Goal: Transaction & Acquisition: Book appointment/travel/reservation

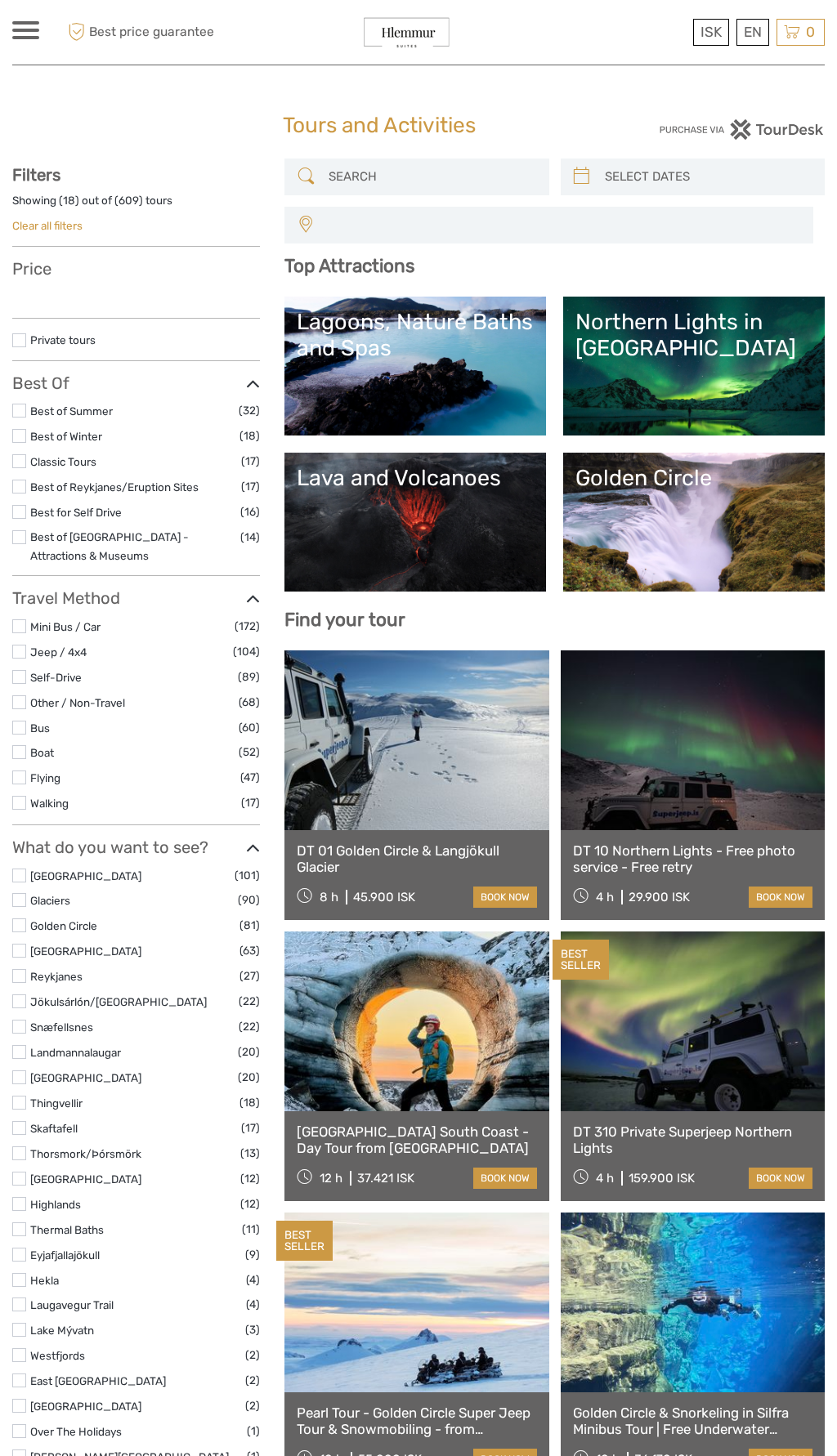
select select
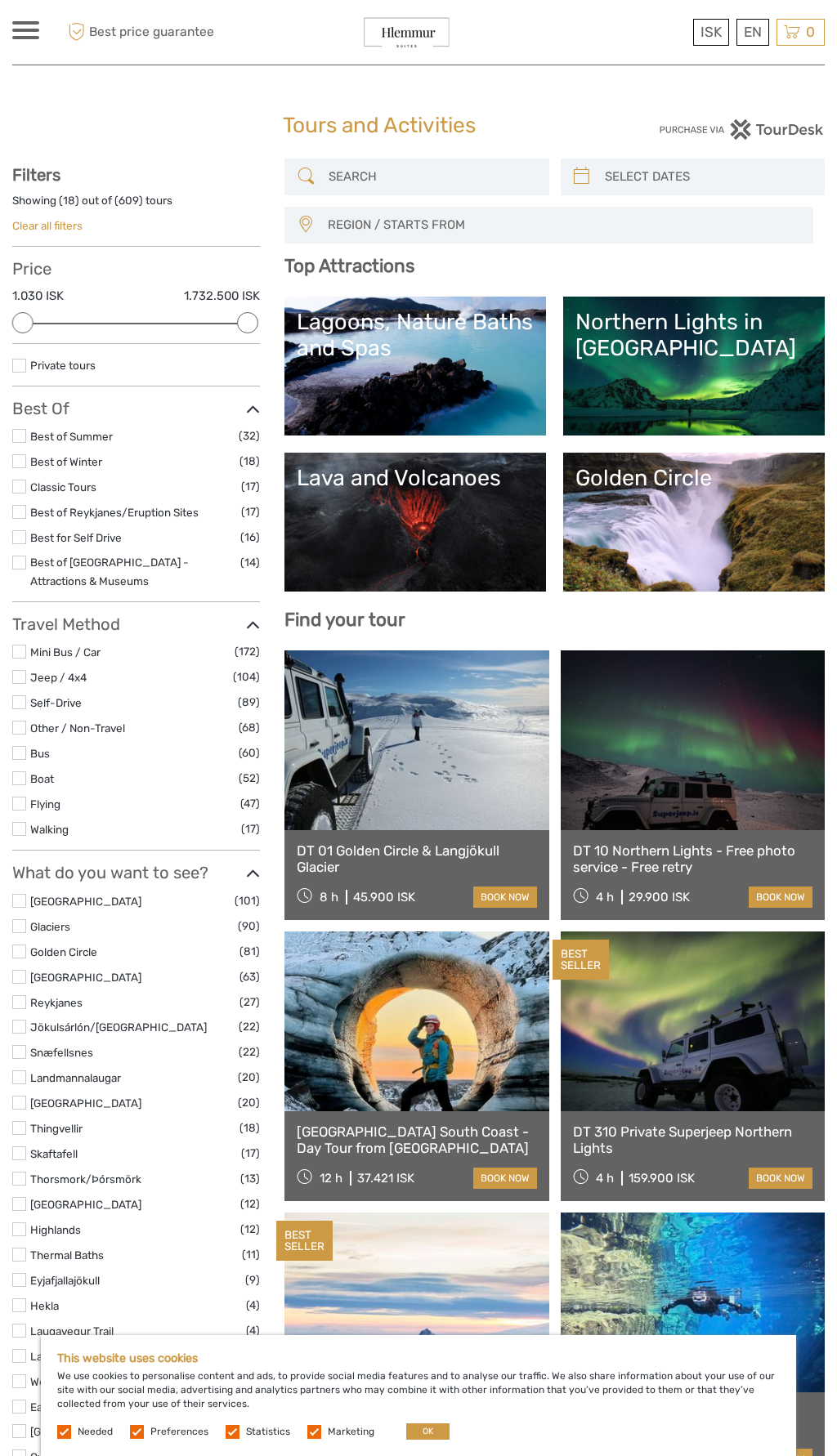
click at [419, 521] on link "Lava and Volcanoes" at bounding box center [415, 522] width 237 height 115
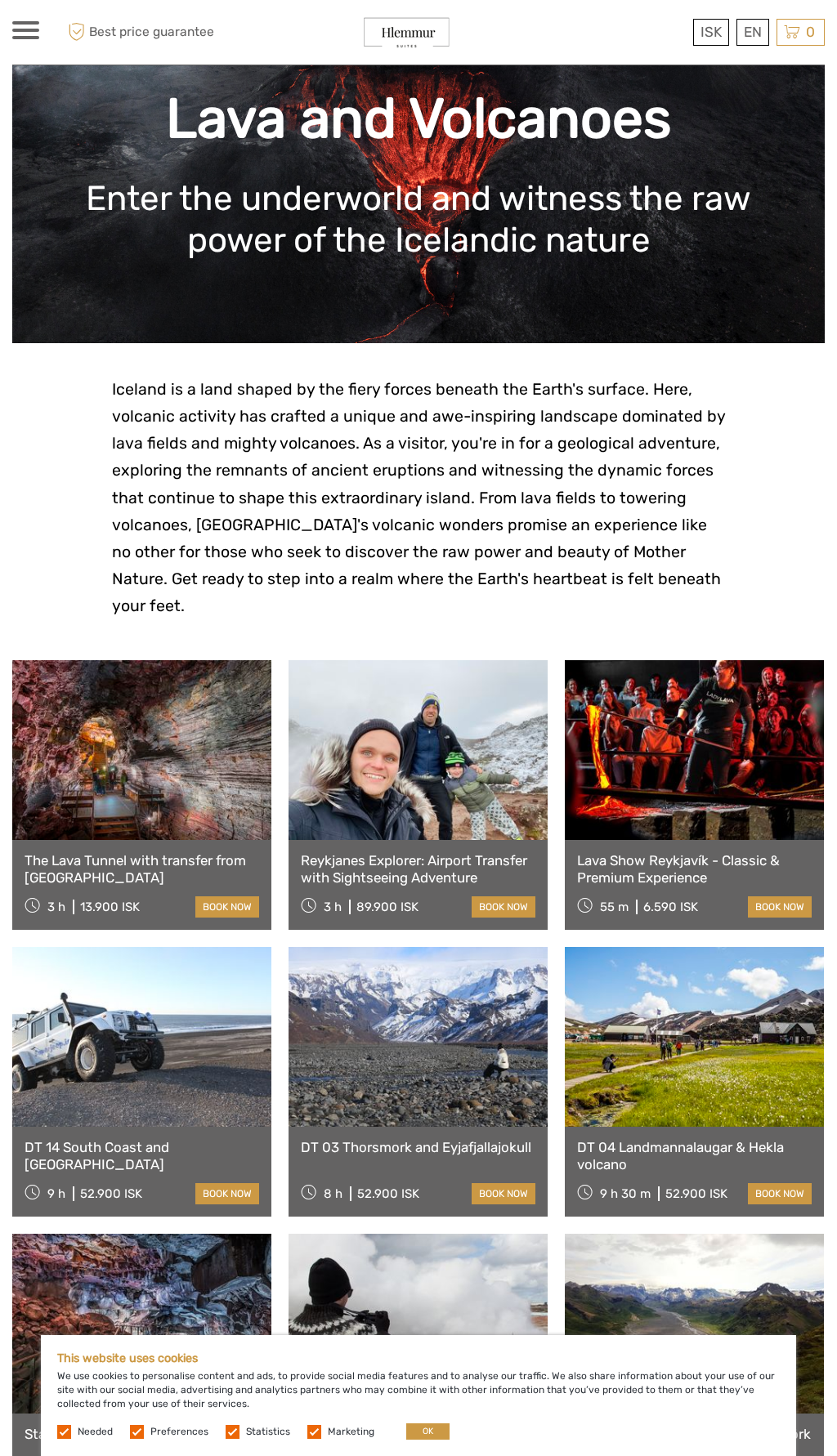
click at [30, 947] on link at bounding box center [142, 1037] width 259 height 179
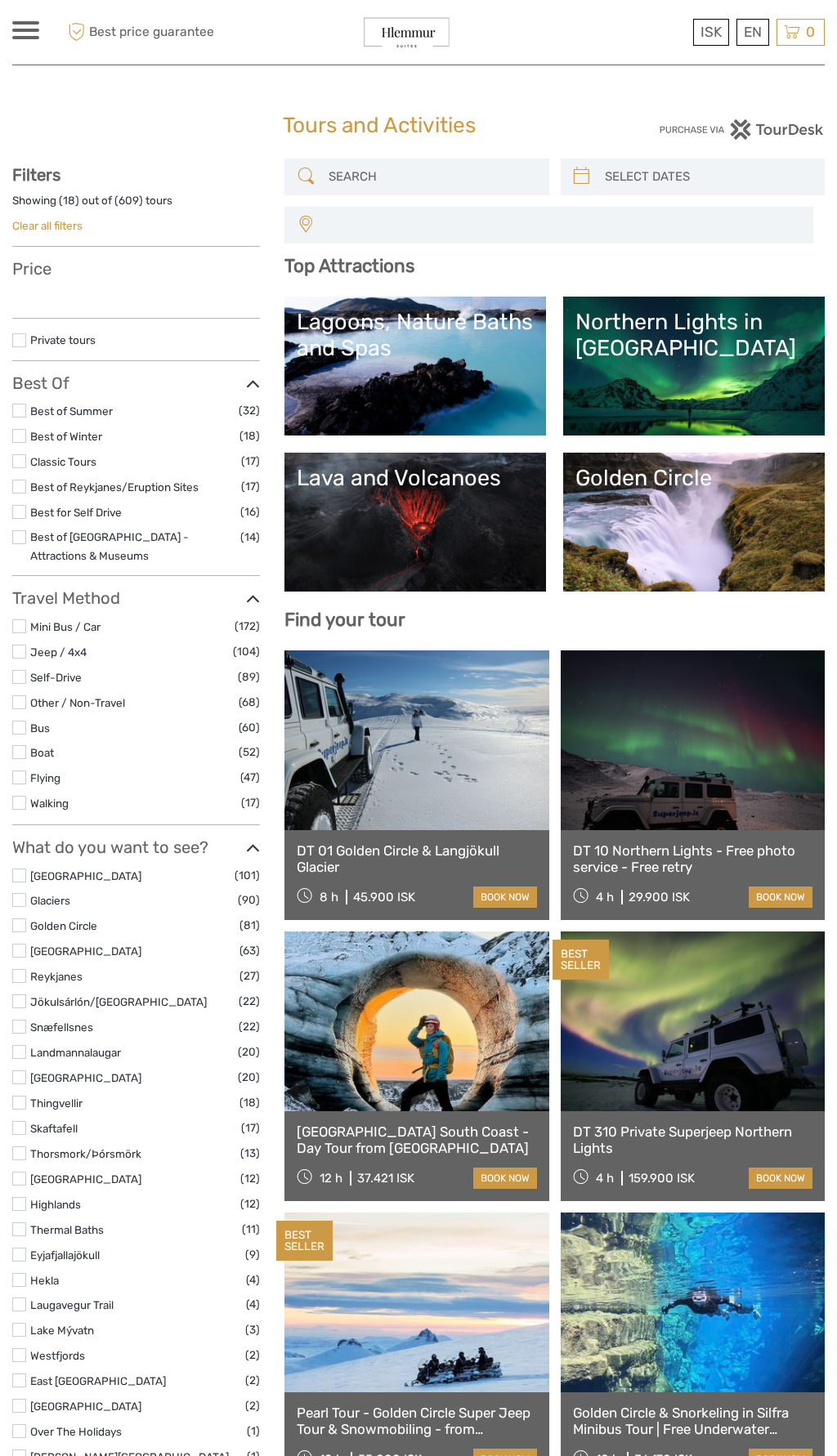
select select
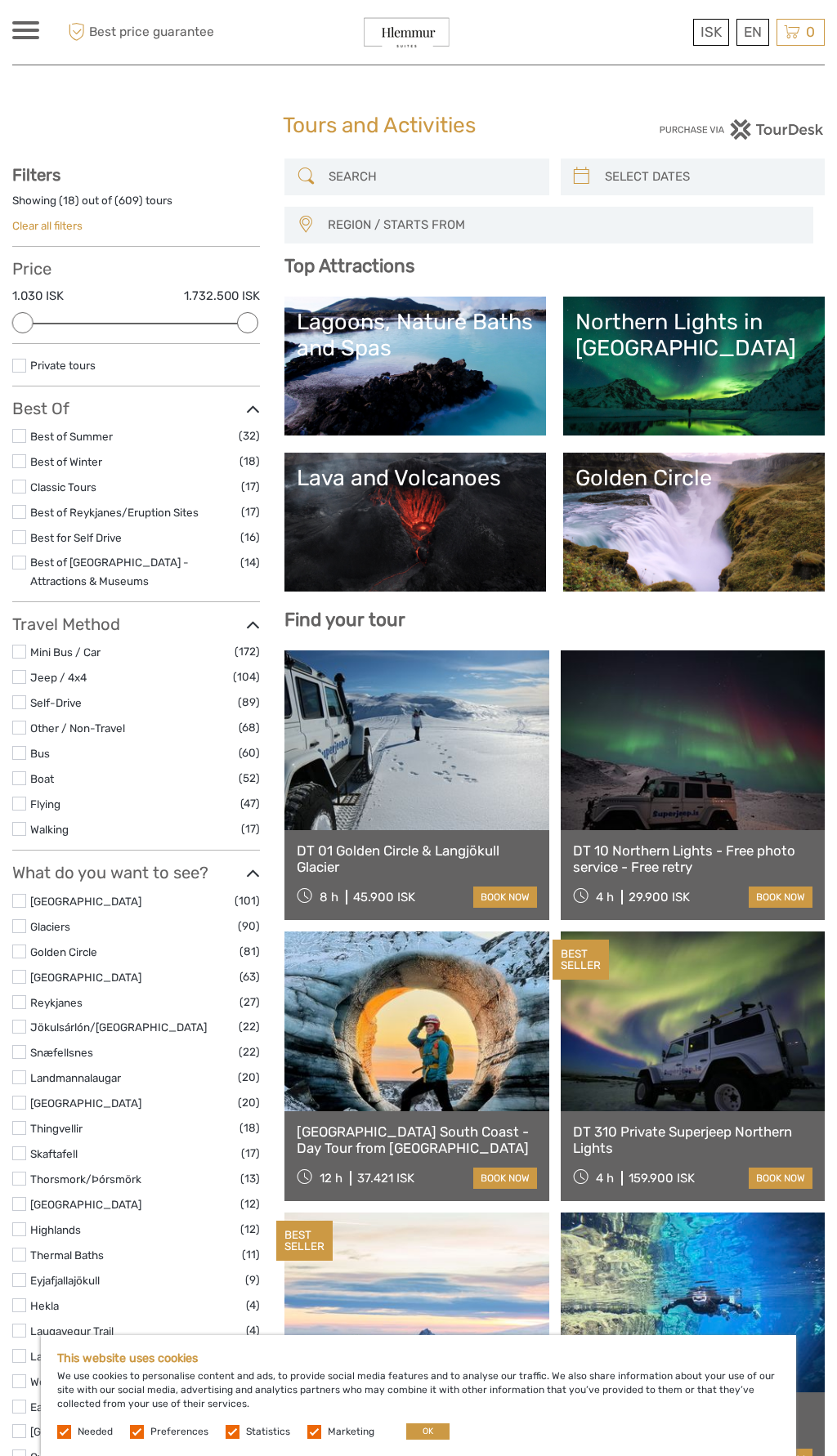
click at [22, 803] on label at bounding box center [19, 803] width 13 height 13
click at [0, 0] on input "checkbox" at bounding box center [0, 0] width 0 height 0
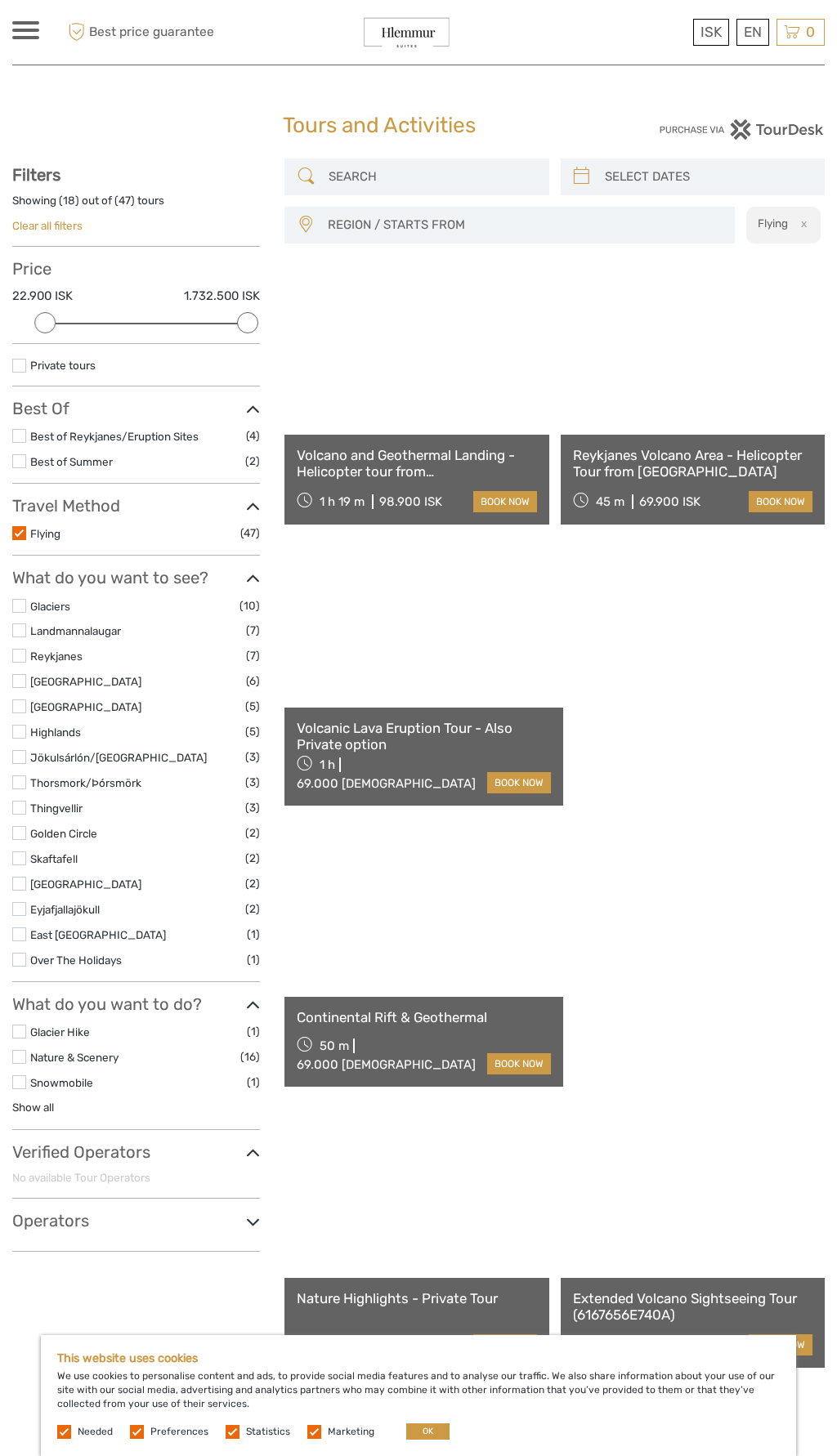
scroll to position [92, 0]
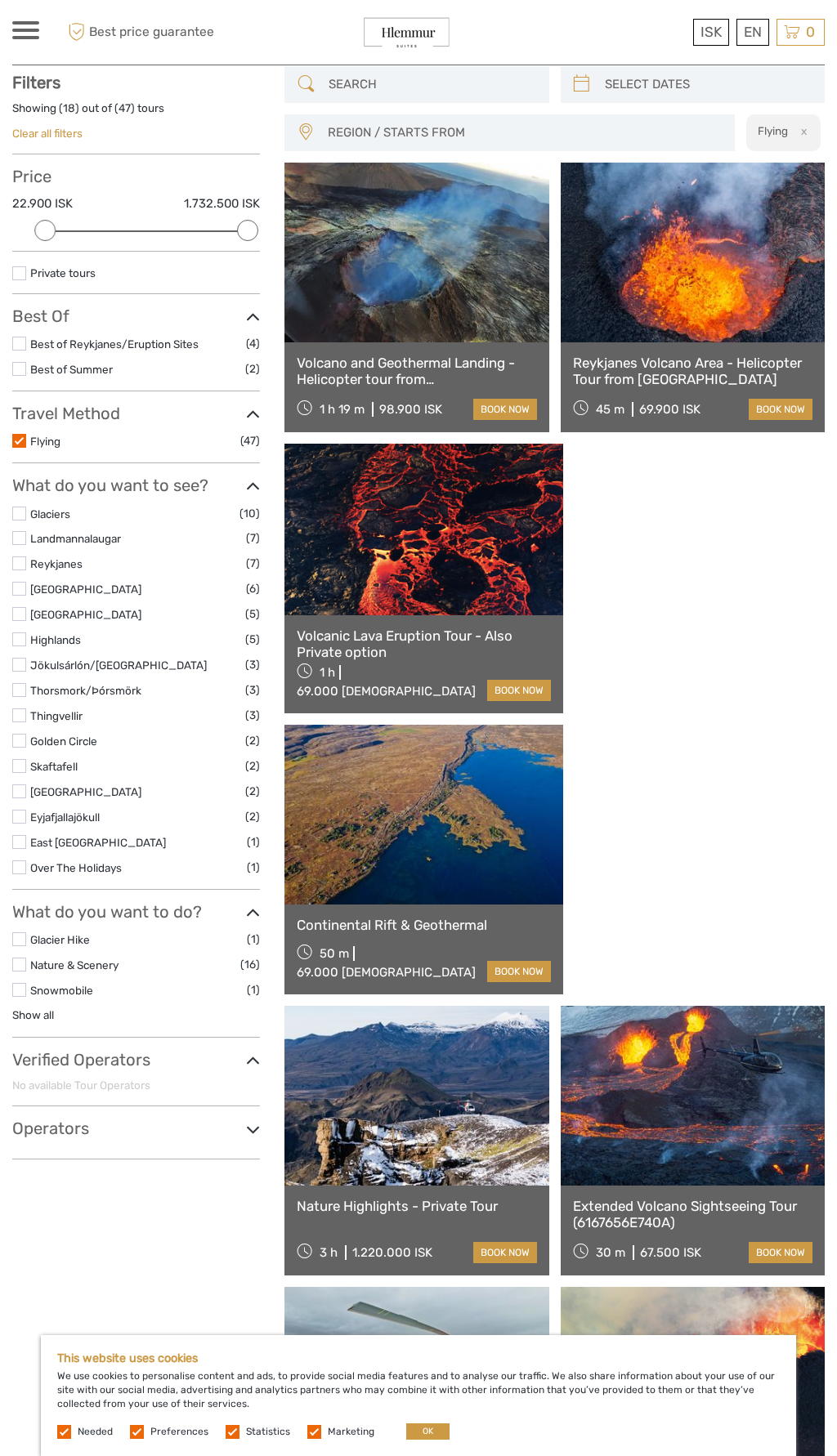
click at [381, 541] on link at bounding box center [423, 529] width 279 height 171
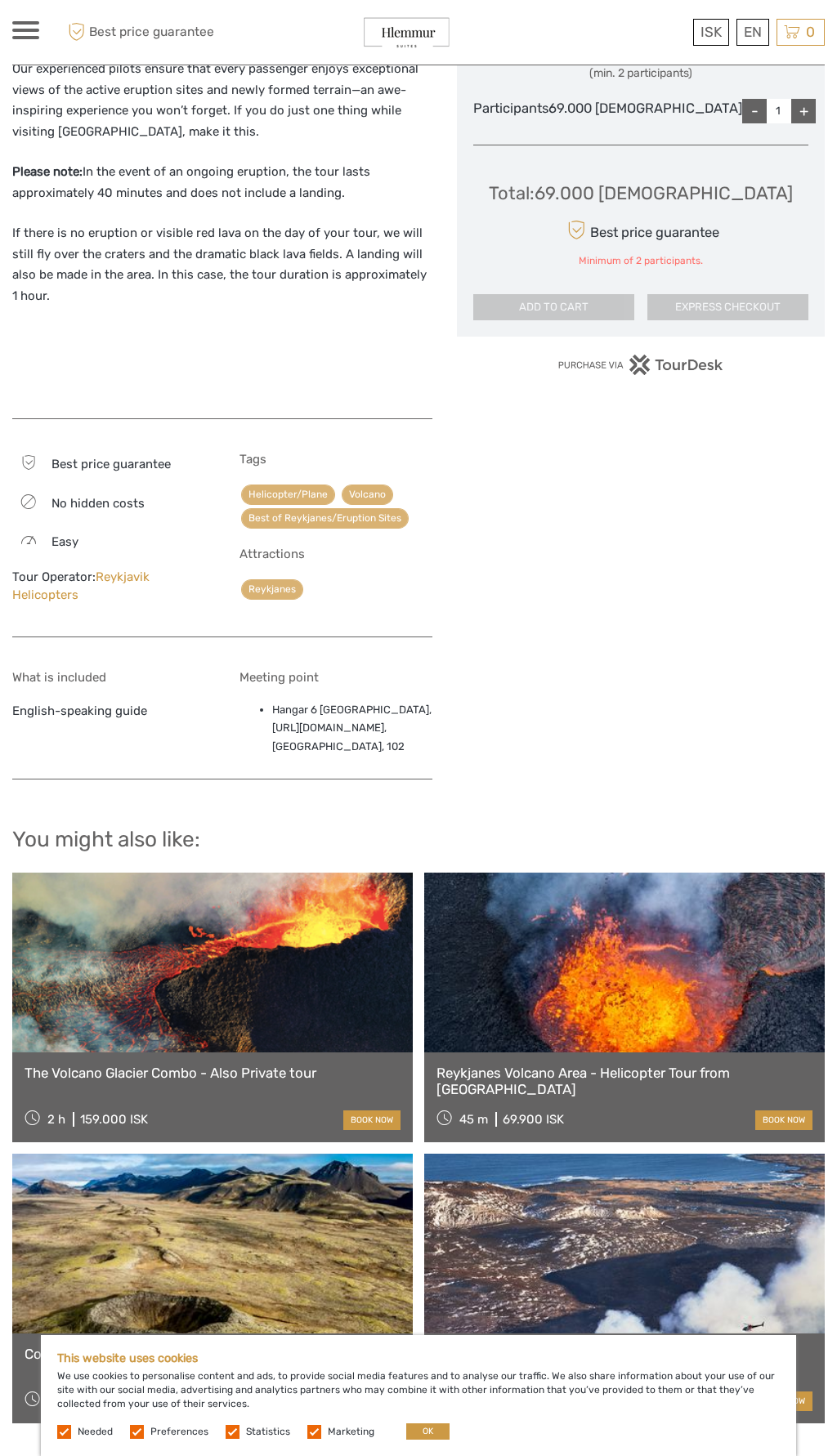
scroll to position [837, 0]
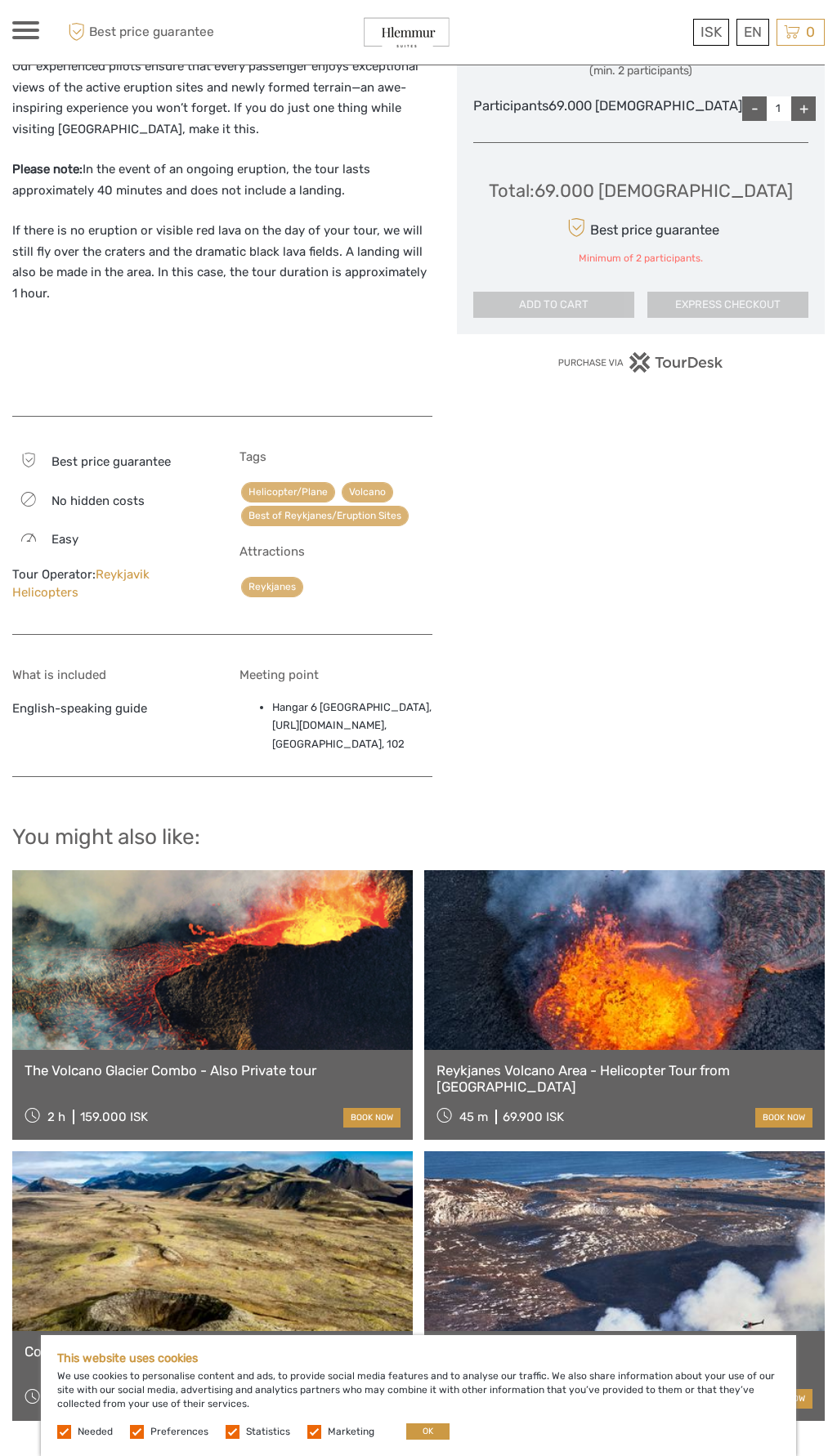
click at [661, 971] on link at bounding box center [624, 960] width 400 height 179
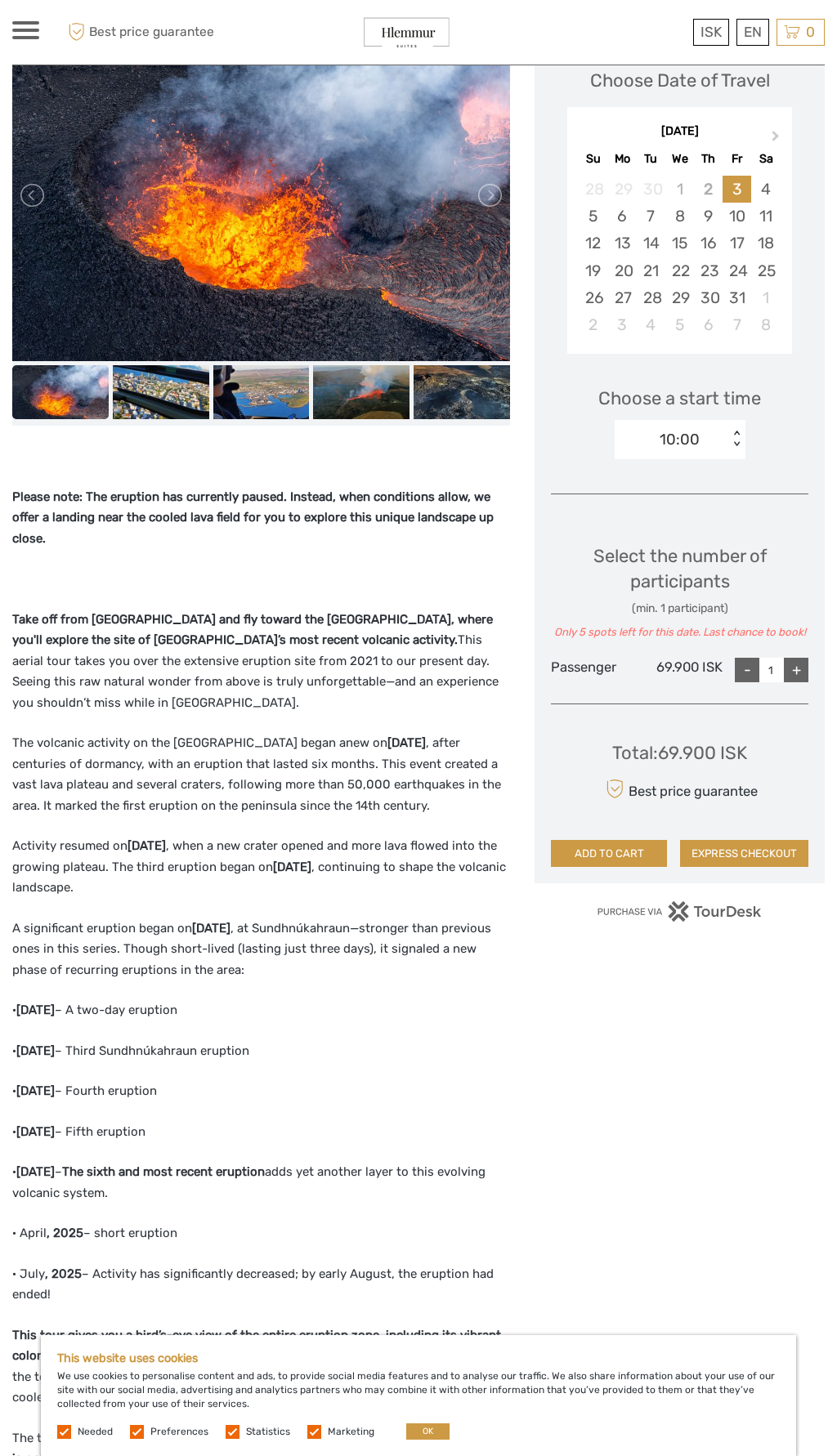
scroll to position [275, 0]
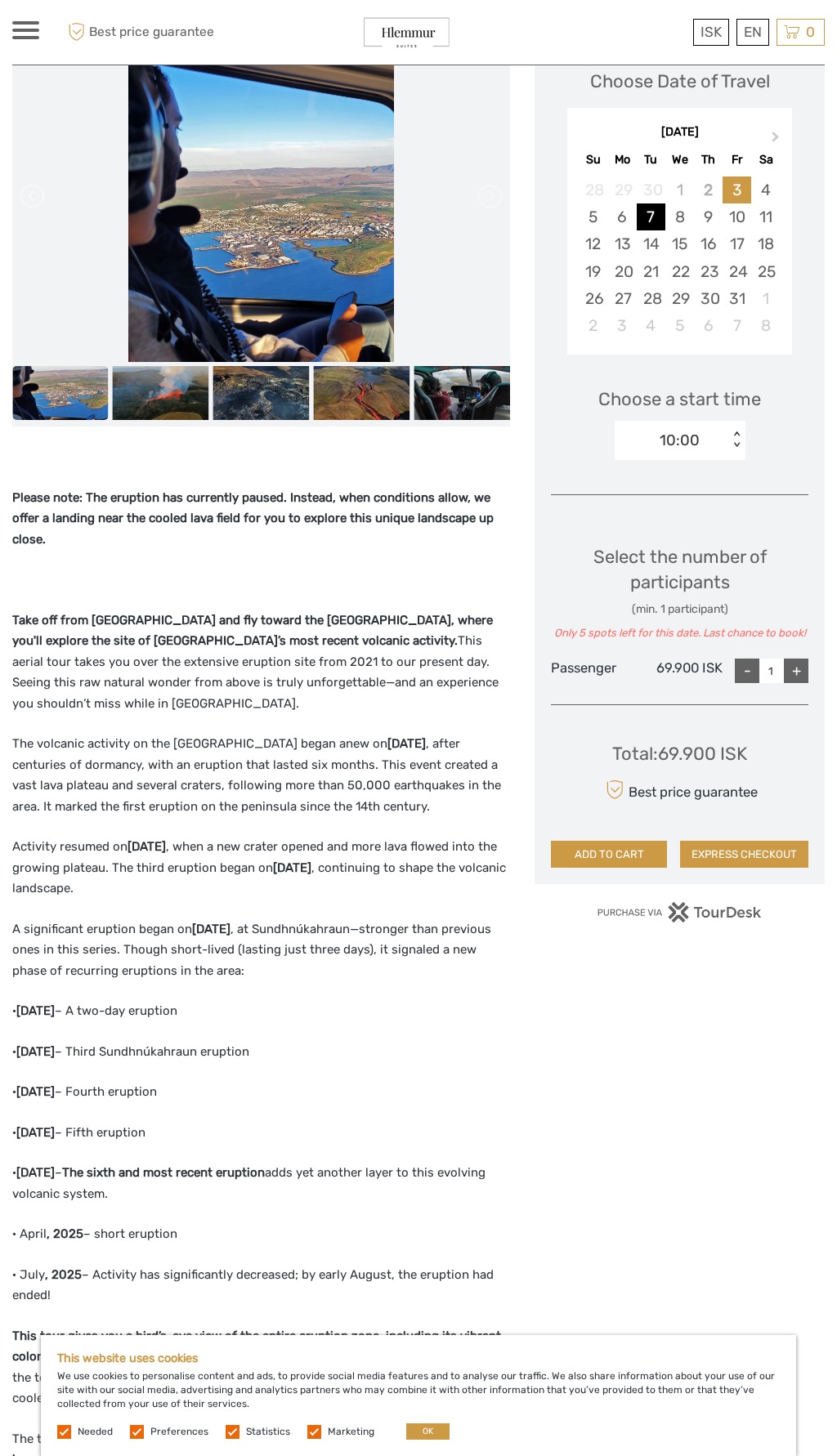
click at [652, 204] on div "7" at bounding box center [651, 217] width 29 height 27
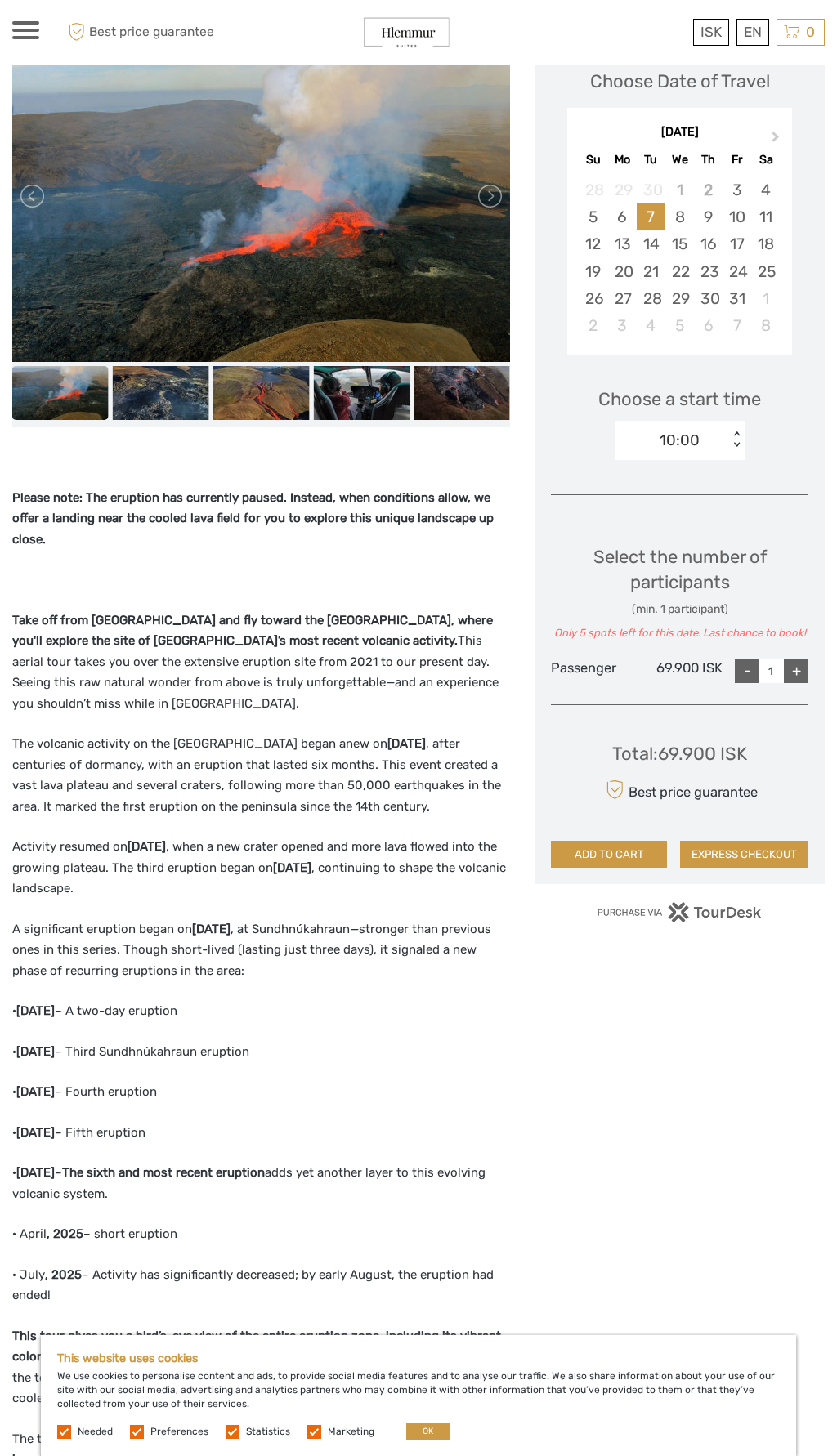
click at [796, 658] on div "+" at bounding box center [795, 670] width 24 height 24
type input "2"
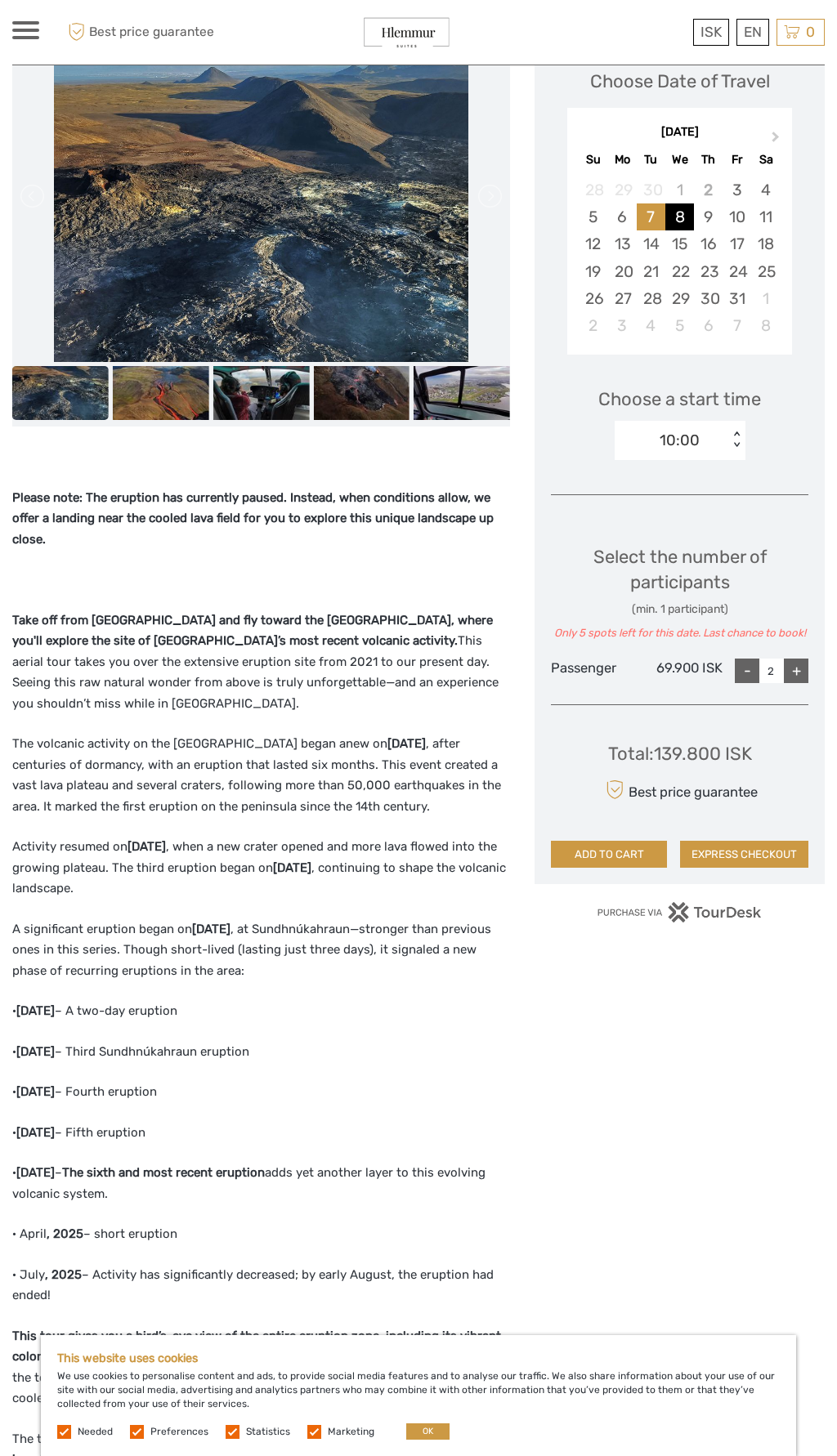
click at [678, 204] on div "8" at bounding box center [679, 217] width 29 height 27
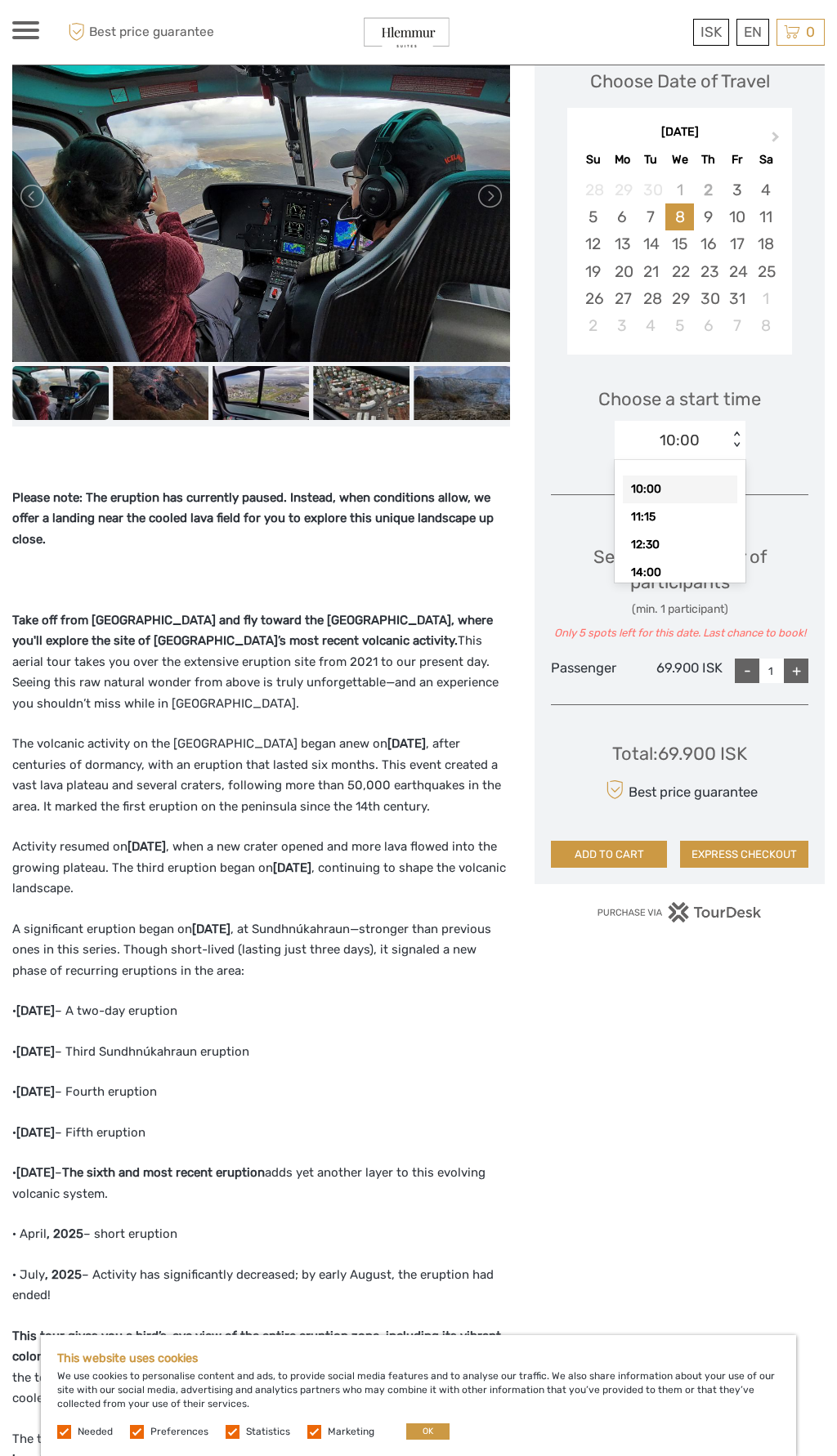
click at [666, 503] on div "11:15" at bounding box center [680, 517] width 115 height 28
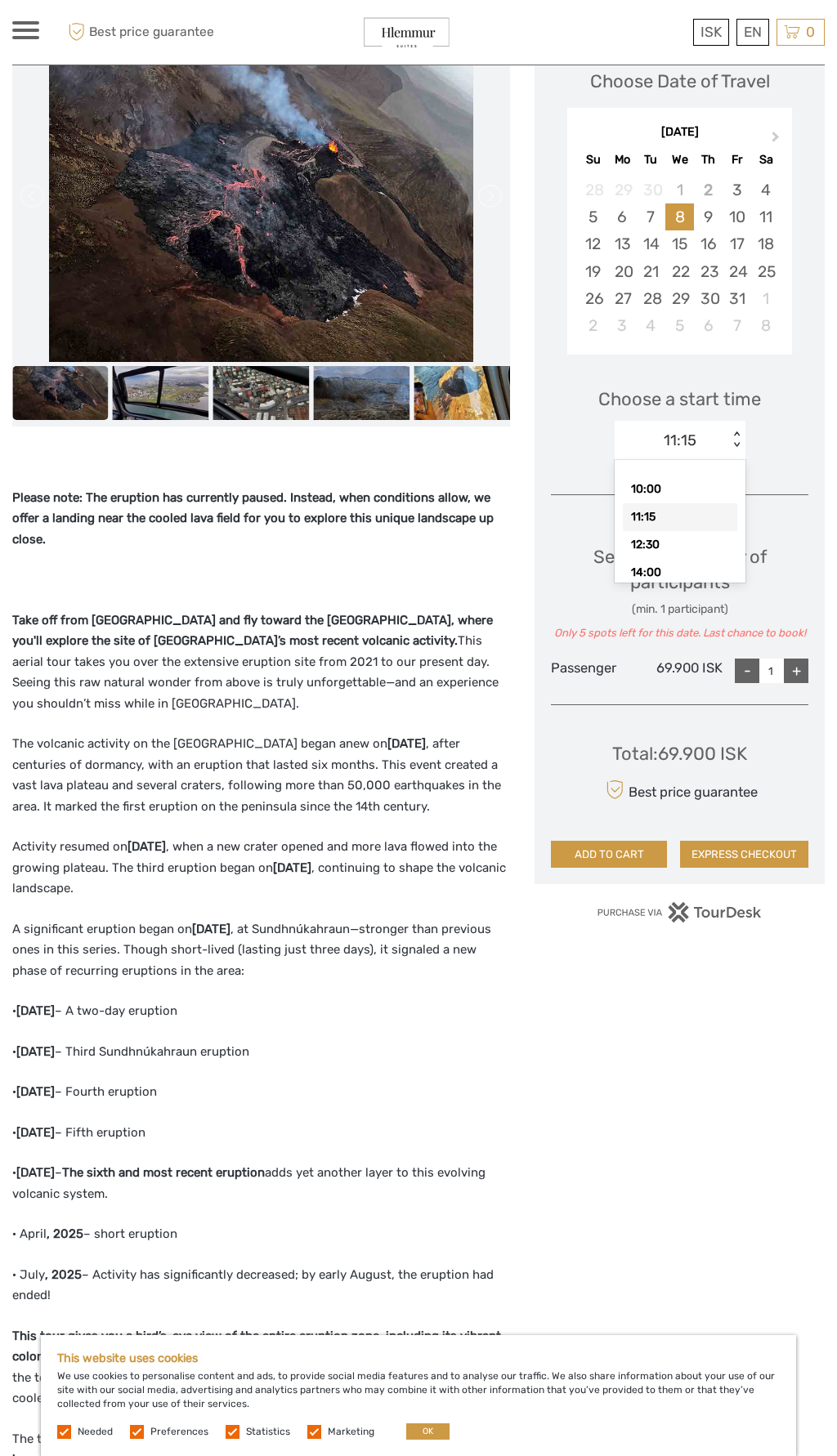
click at [785, 397] on div "Choose a start time option 11:15 selected, 2 of 6. 6 results available. Use Up …" at bounding box center [679, 415] width 257 height 105
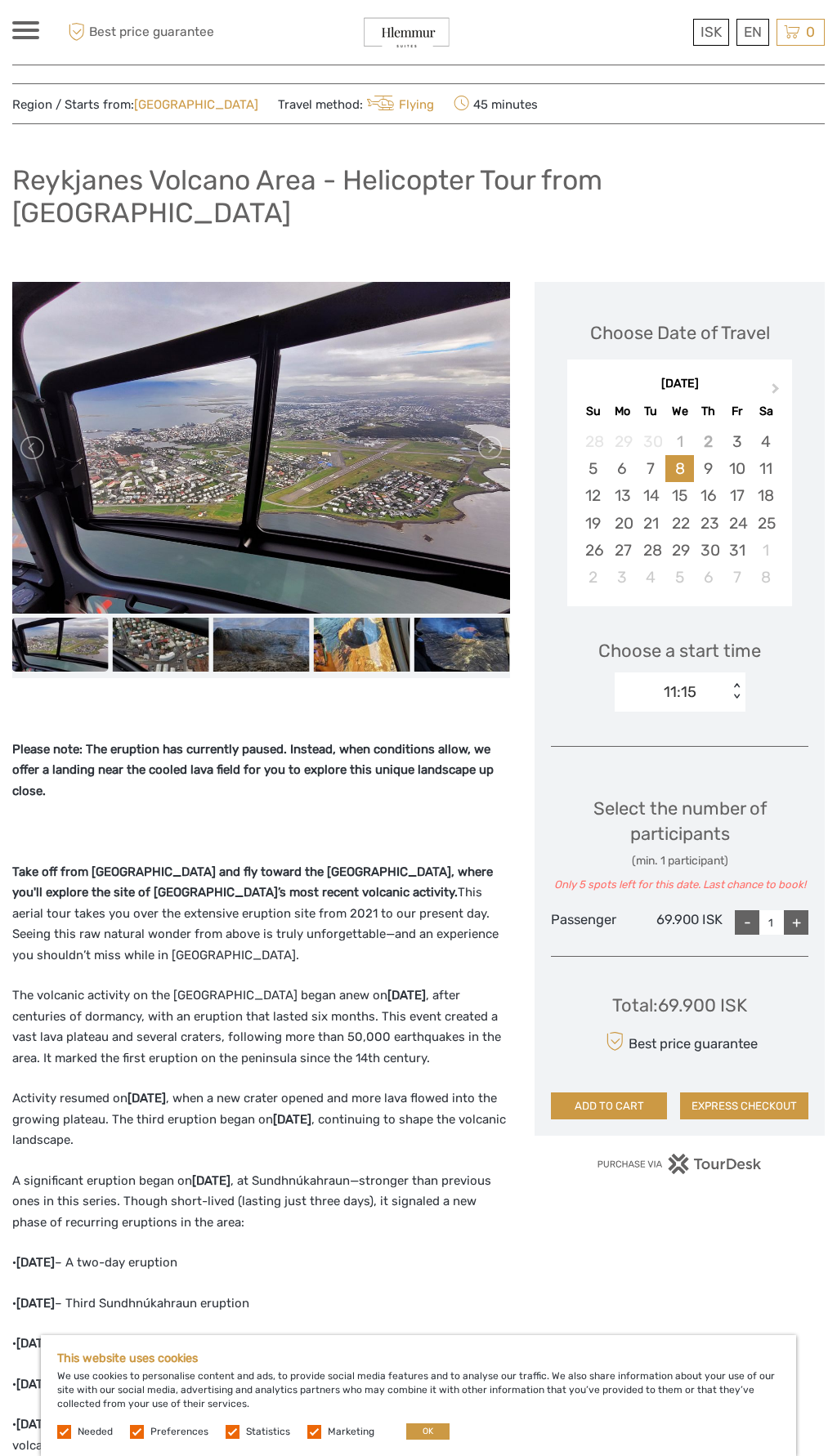
scroll to position [0, 0]
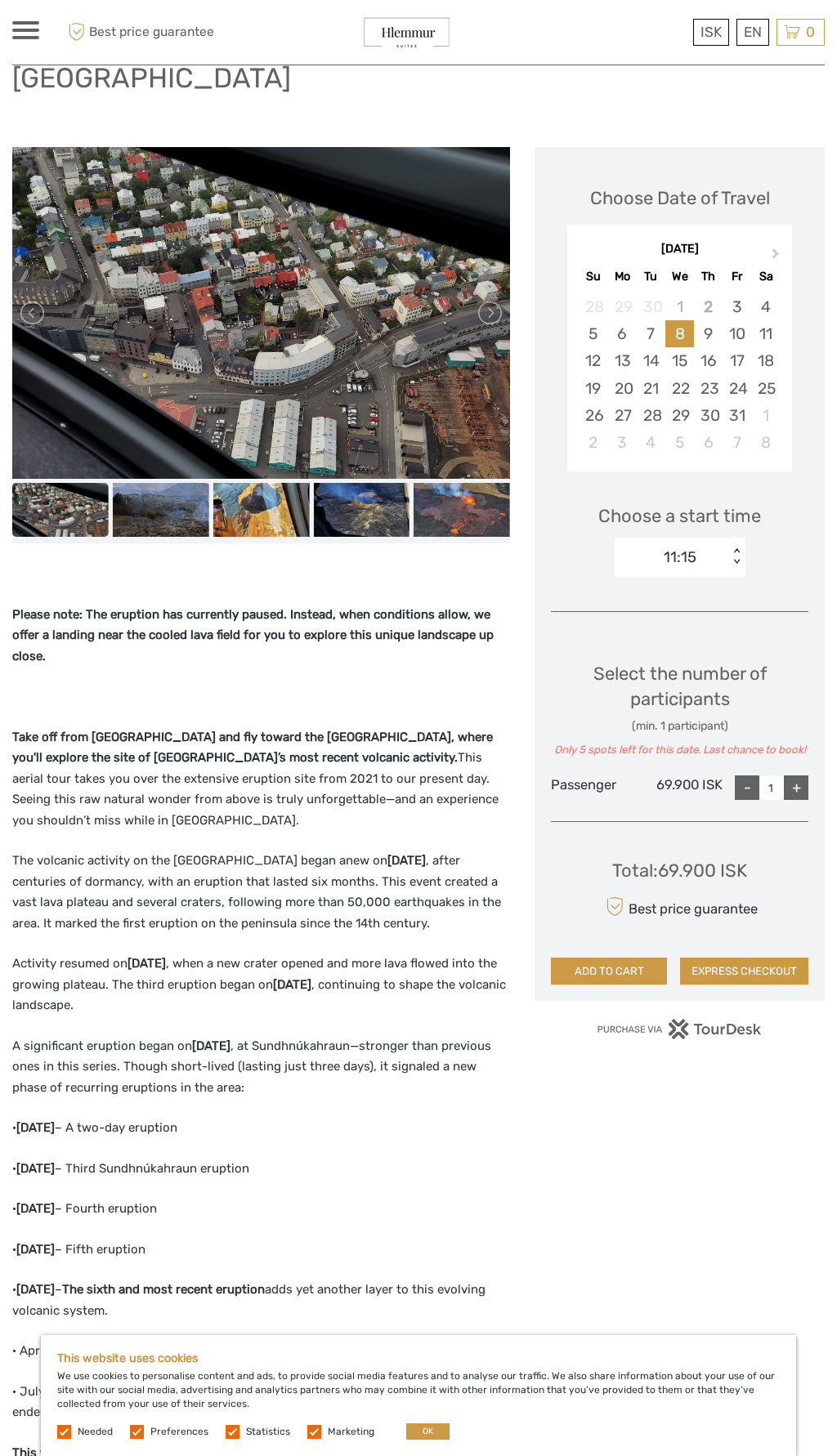
click at [105, 1122] on div "Please note: The eruption has currently paused. Instead, when conditions allow,…" at bounding box center [261, 1134] width 498 height 1059
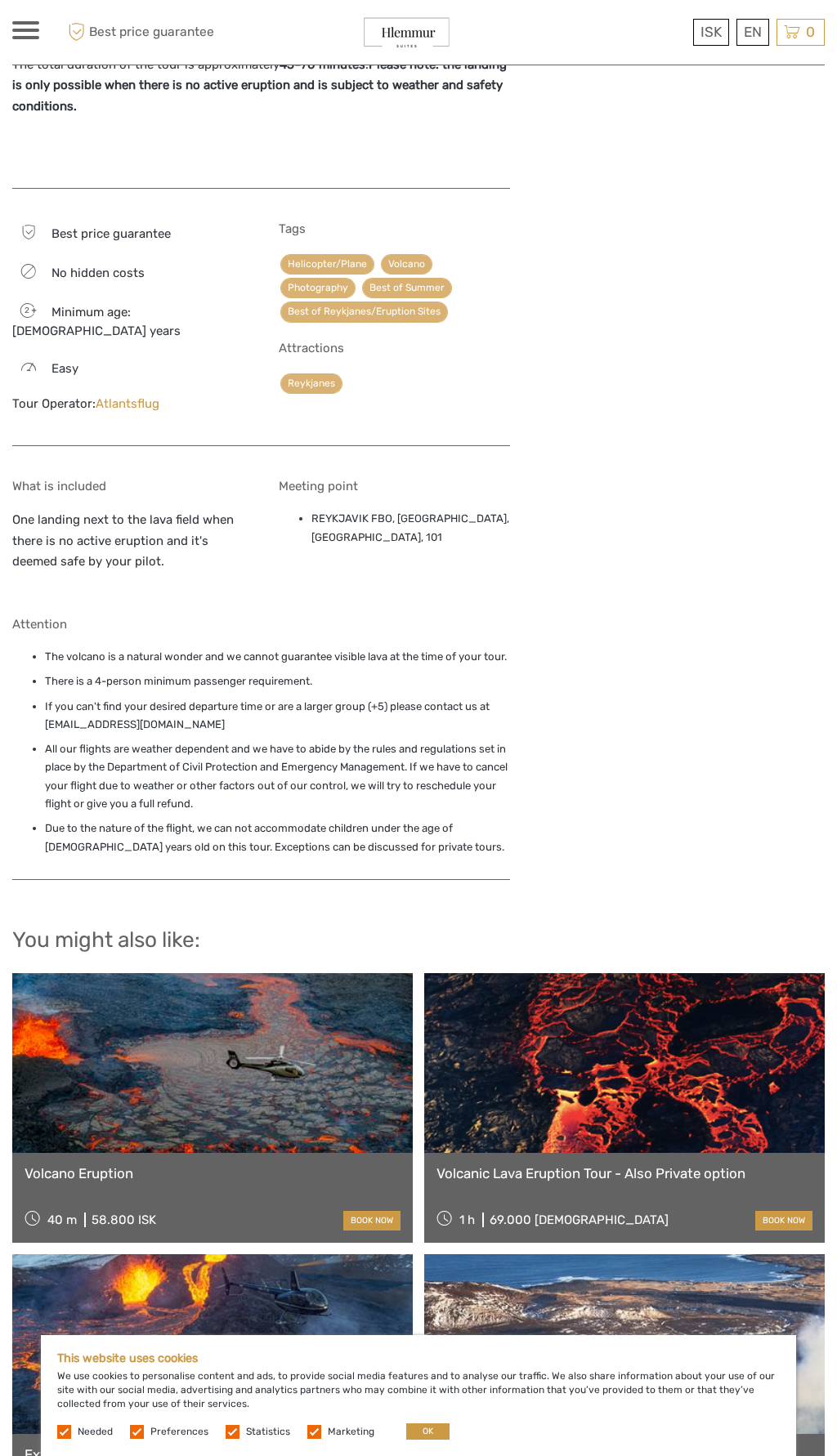
scroll to position [1706, 0]
